Goal: Transaction & Acquisition: Purchase product/service

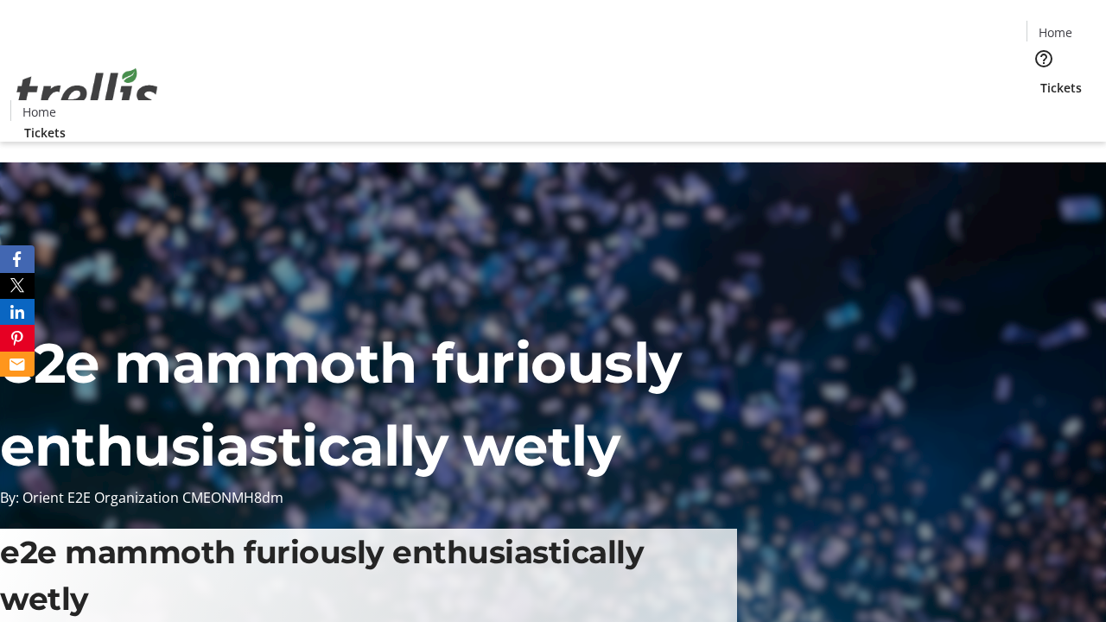
click at [1041, 79] on span "Tickets" at bounding box center [1061, 88] width 41 height 18
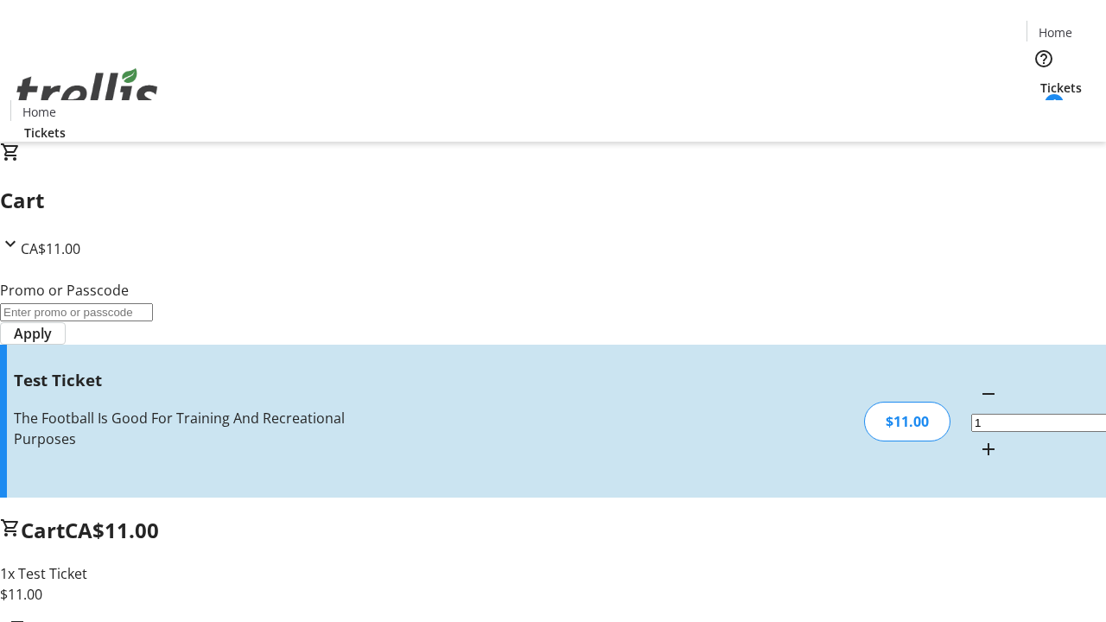
type input "UNLOCK"
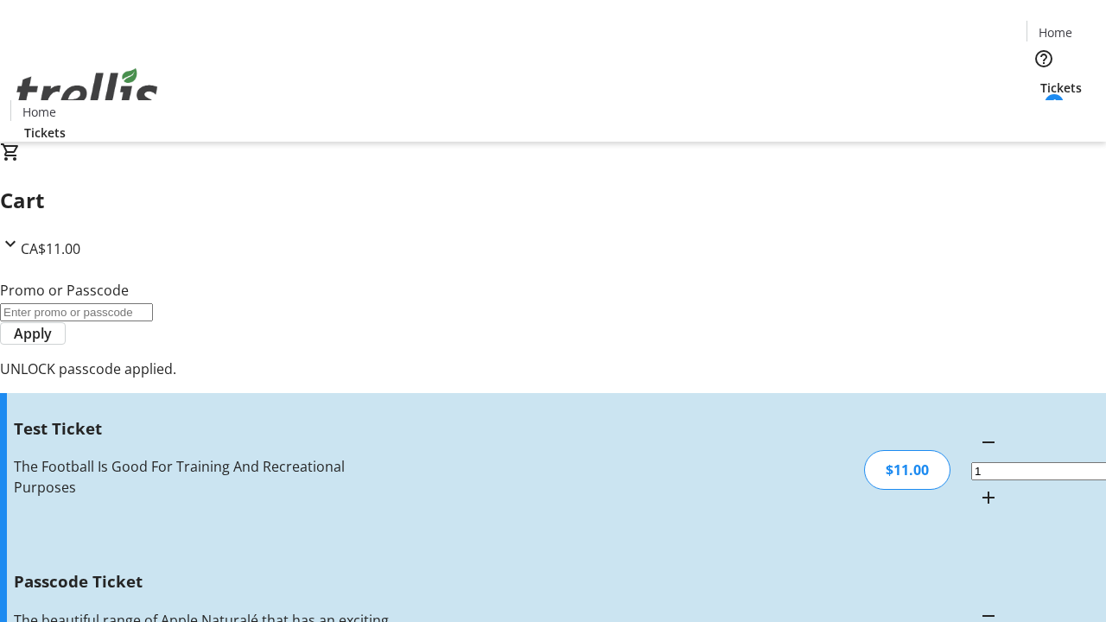
type input "5"
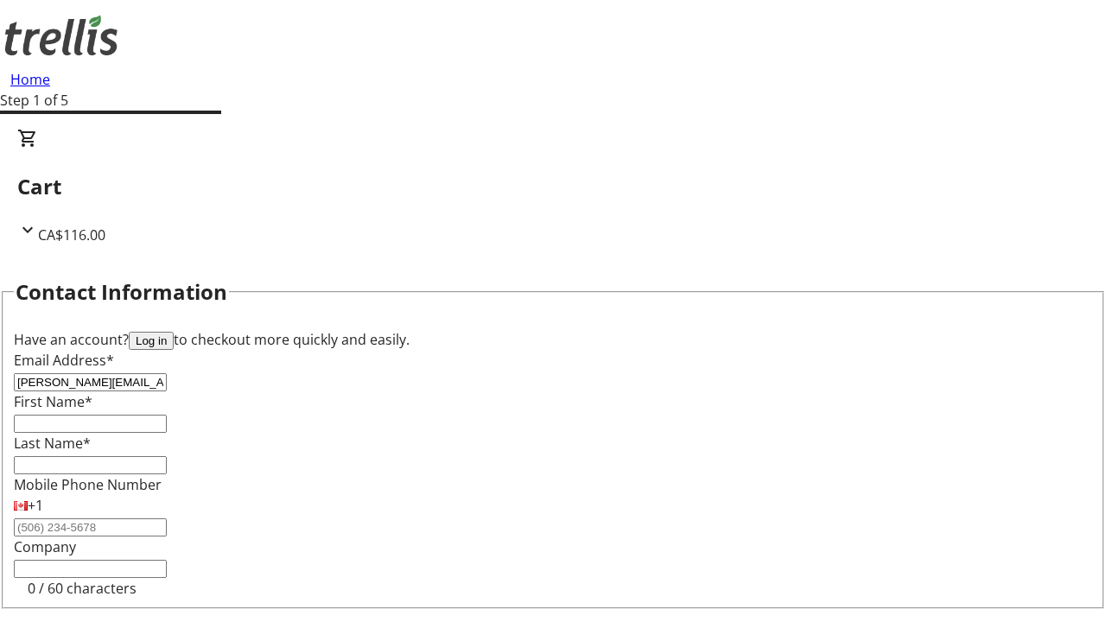
type input "[PERSON_NAME][EMAIL_ADDRESS][DOMAIN_NAME]"
type input "[PERSON_NAME]"
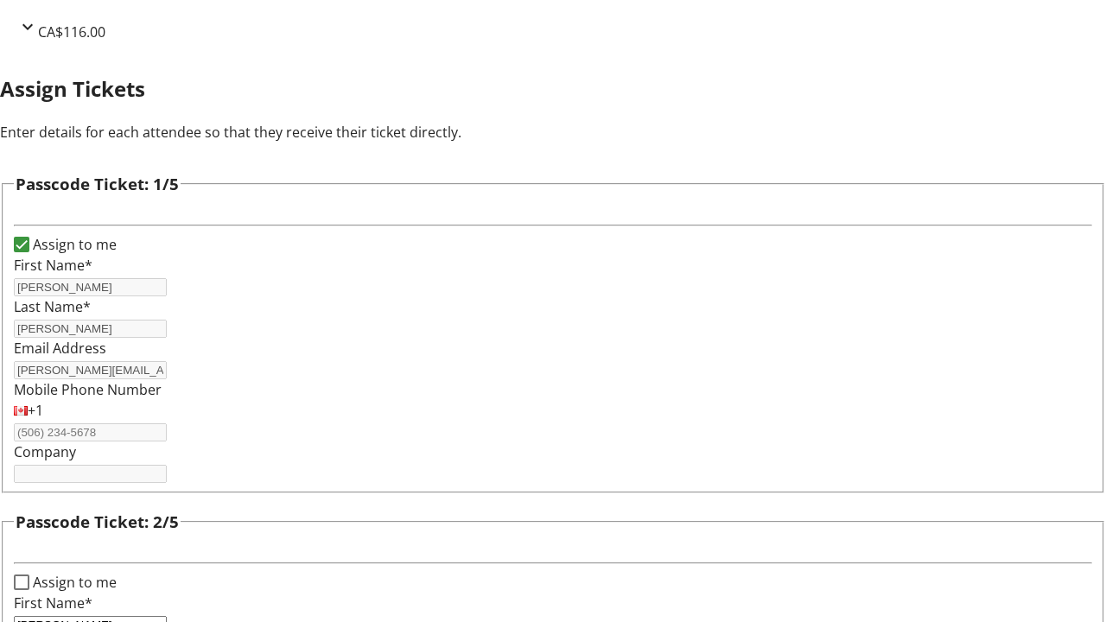
type input "[PERSON_NAME]"
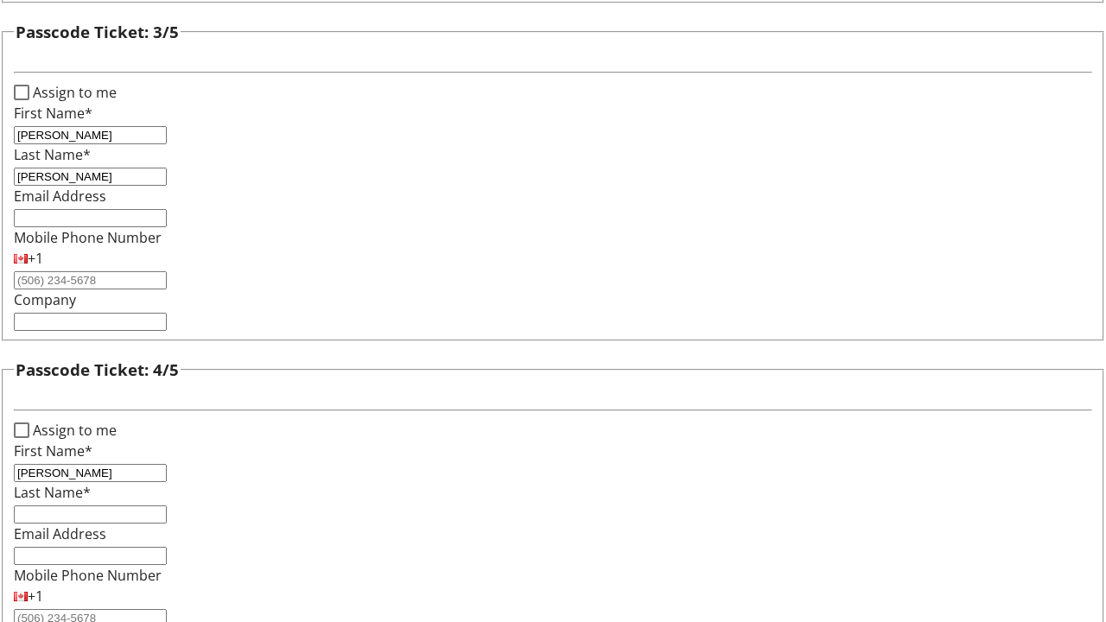
type input "[PERSON_NAME]"
checkbox input "true"
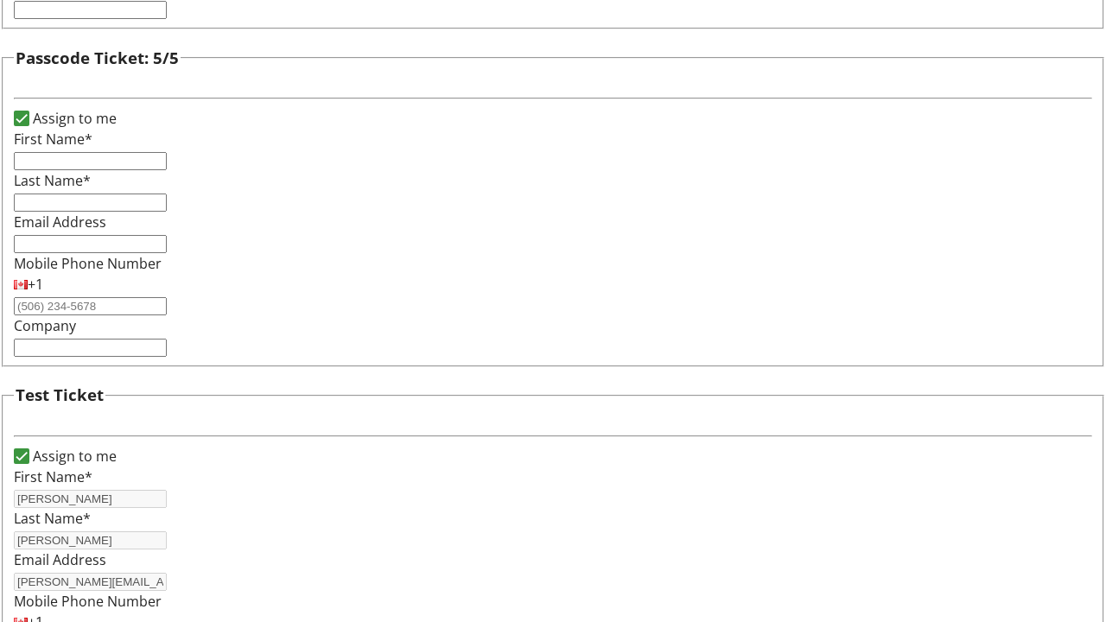
type input "[PERSON_NAME]"
type input "[PERSON_NAME][EMAIL_ADDRESS][DOMAIN_NAME]"
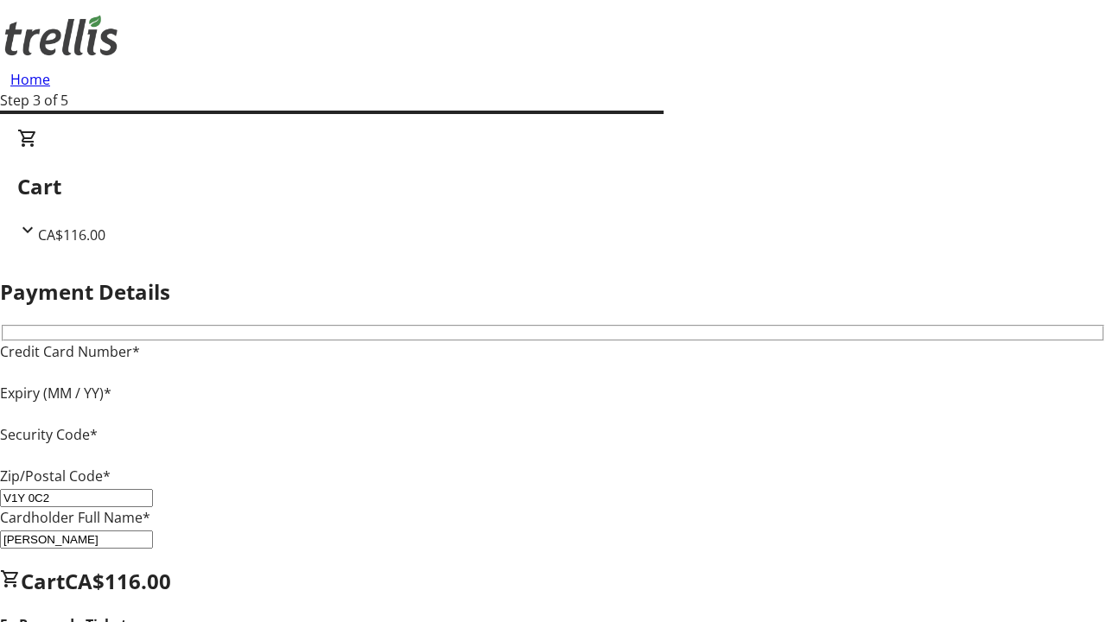
type input "V1Y 0C2"
